Goal: Task Accomplishment & Management: Use online tool/utility

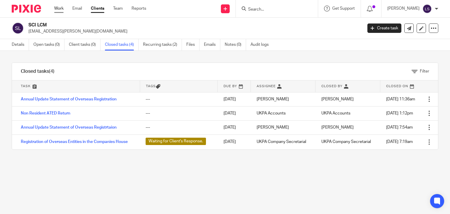
drag, startPoint x: 55, startPoint y: 8, endPoint x: 63, endPoint y: 12, distance: 8.7
click at [55, 8] on link "Work" at bounding box center [58, 9] width 9 height 6
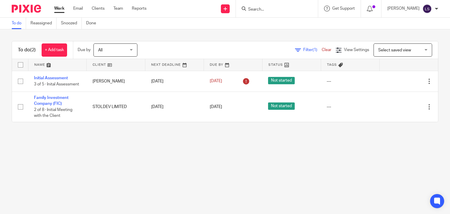
click at [215, 189] on main "To do Reassigned Snoozed Done To do (2) + Add task Due by All All [DATE] [DATE]…" at bounding box center [225, 107] width 450 height 214
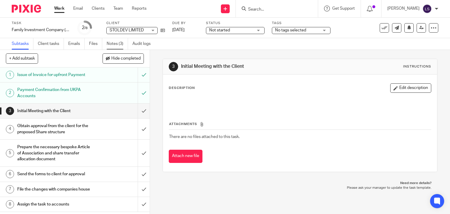
click at [115, 43] on link "Notes (3)" at bounding box center [117, 43] width 21 height 11
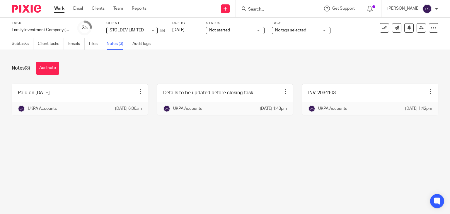
click at [94, 67] on div "Notes (3) Add note" at bounding box center [225, 68] width 427 height 13
click at [25, 42] on link "Subtasks" at bounding box center [23, 43] width 22 height 11
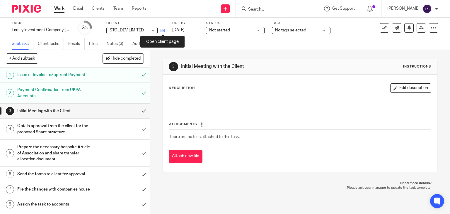
click at [162, 30] on icon at bounding box center [163, 30] width 4 height 4
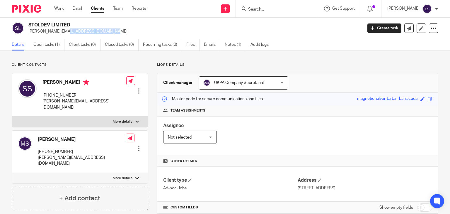
drag, startPoint x: 74, startPoint y: 32, endPoint x: 27, endPoint y: 32, distance: 47.2
click at [27, 32] on div "STOLDEV LIMITED sandra@stollery.co.uk" at bounding box center [185, 28] width 347 height 12
copy p "sandra@stollery.co.uk"
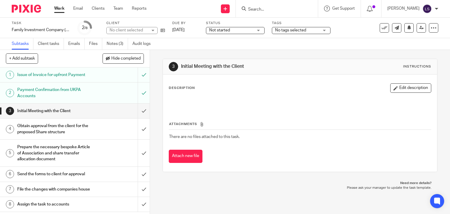
click at [59, 8] on link "Work" at bounding box center [59, 9] width 10 height 6
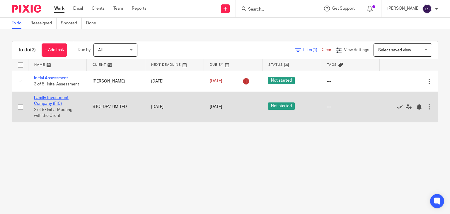
click at [49, 96] on link "Family Investment Company (FIC)" at bounding box center [51, 101] width 35 height 10
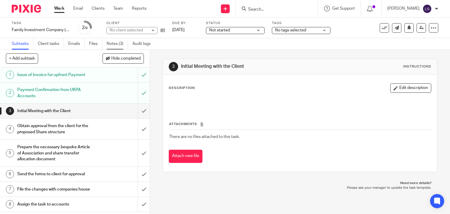
click at [114, 44] on link "Notes (3)" at bounding box center [117, 43] width 21 height 11
click at [114, 45] on link "Notes (3)" at bounding box center [117, 43] width 21 height 11
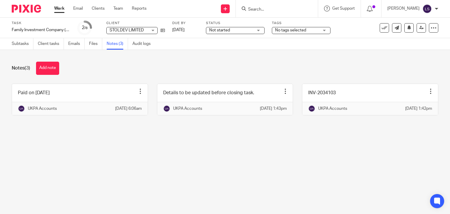
drag, startPoint x: 174, startPoint y: 65, endPoint x: 171, endPoint y: 63, distance: 3.8
click at [174, 65] on div "Notes (3) Add note" at bounding box center [225, 68] width 427 height 13
click at [63, 8] on link "Work" at bounding box center [59, 9] width 10 height 6
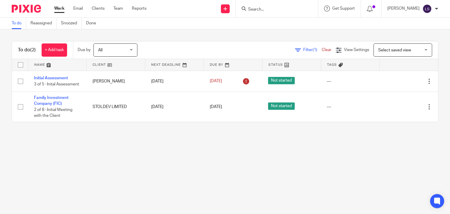
click at [246, 162] on main "To do Reassigned Snoozed Done To do (2) + Add task Due by All All [DATE] [DATE]…" at bounding box center [225, 107] width 450 height 214
